Goal: Task Accomplishment & Management: Use online tool/utility

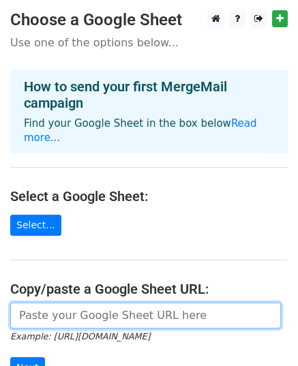
click at [80, 303] on input "url" at bounding box center [145, 316] width 271 height 26
paste input "https://docs.google.com/spreadsheets/d/1Ns_ZBhC2lozmsv1ZFiC8mR1ETEJ8BMeDklPm97W…"
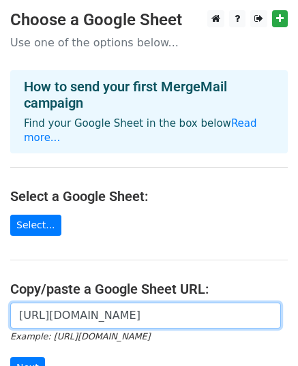
scroll to position [0, 306]
type input "https://docs.google.com/spreadsheets/d/1Ns_ZBhC2lozmsv1ZFiC8mR1ETEJ8BMeDklPm97W…"
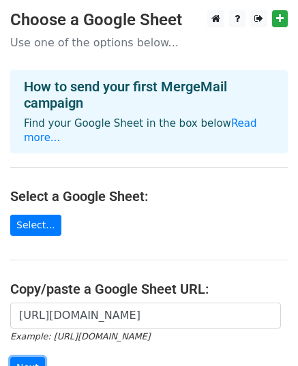
scroll to position [0, 0]
click at [33, 358] on input "Next" at bounding box center [27, 368] width 35 height 21
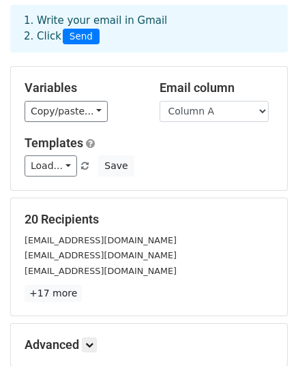
scroll to position [68, 0]
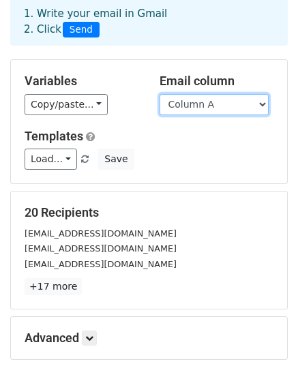
click at [250, 99] on select "Column A" at bounding box center [214, 104] width 109 height 21
click at [160, 94] on select "Column A" at bounding box center [214, 104] width 109 height 21
click at [93, 340] on icon at bounding box center [89, 338] width 8 height 8
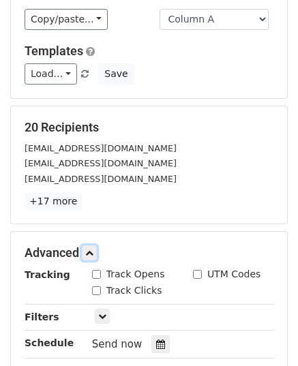
scroll to position [205, 0]
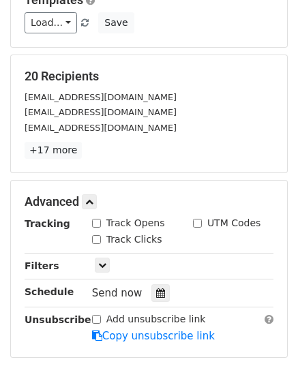
click at [98, 222] on input "Track Opens" at bounding box center [96, 223] width 9 height 9
checkbox input "true"
click at [95, 238] on input "Track Clicks" at bounding box center [96, 239] width 9 height 9
checkbox input "true"
click at [156, 289] on icon at bounding box center [160, 294] width 9 height 10
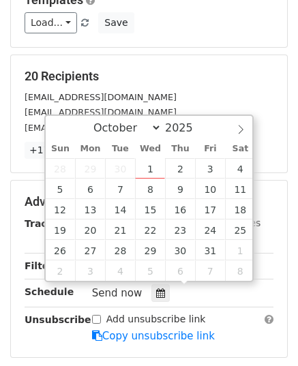
type input "[DATE] 12:00"
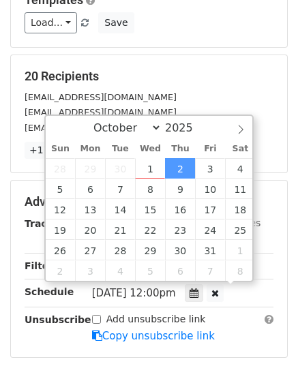
scroll to position [0, 0]
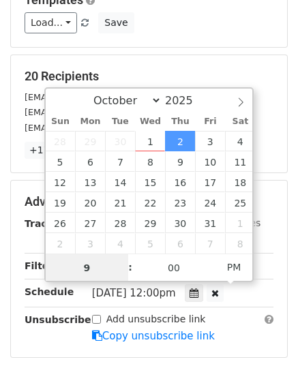
type input "9"
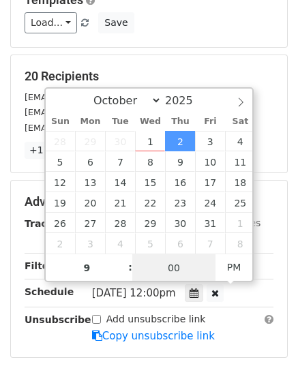
type input "[DATE] 21:00"
type input "09"
click at [141, 268] on input "00" at bounding box center [173, 268] width 83 height 27
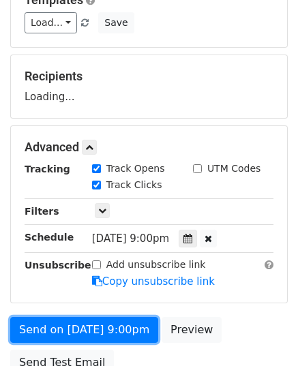
click at [99, 328] on link "Send on [DATE] 9:00pm" at bounding box center [84, 330] width 148 height 26
